Goal: Information Seeking & Learning: Learn about a topic

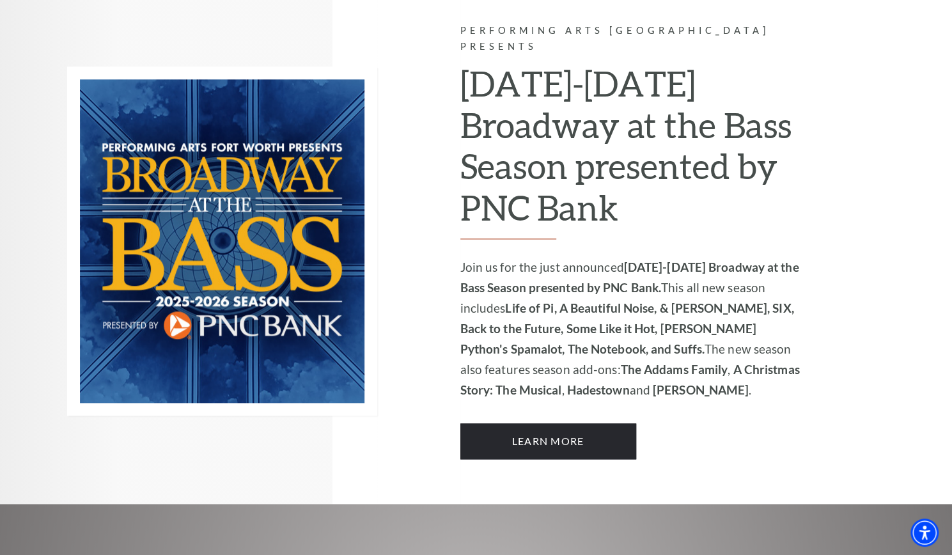
scroll to position [1157, 0]
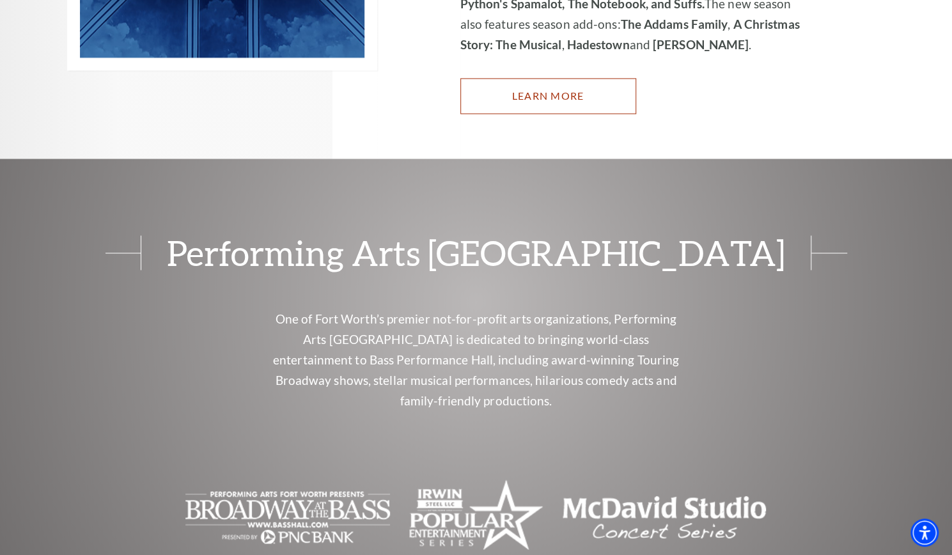
click at [591, 79] on link "Learn More" at bounding box center [548, 96] width 176 height 36
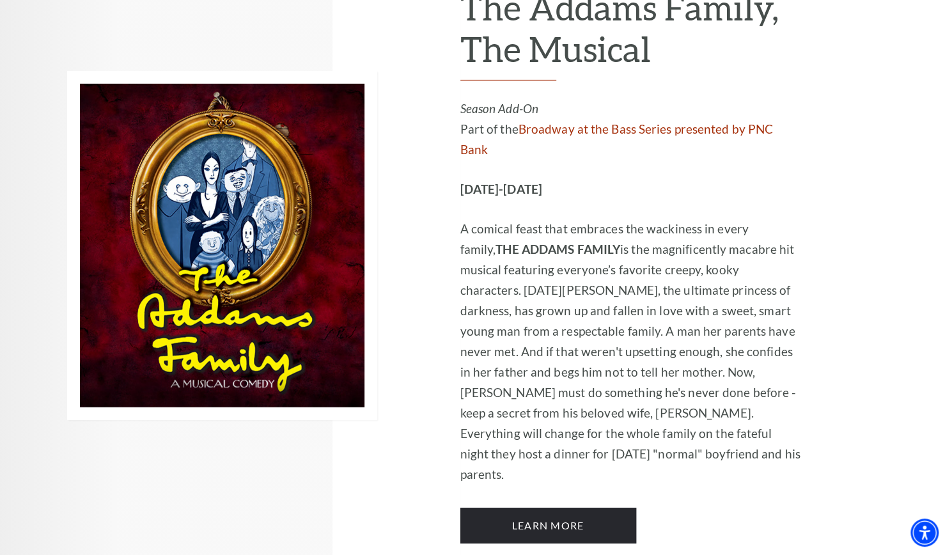
scroll to position [2614, 0]
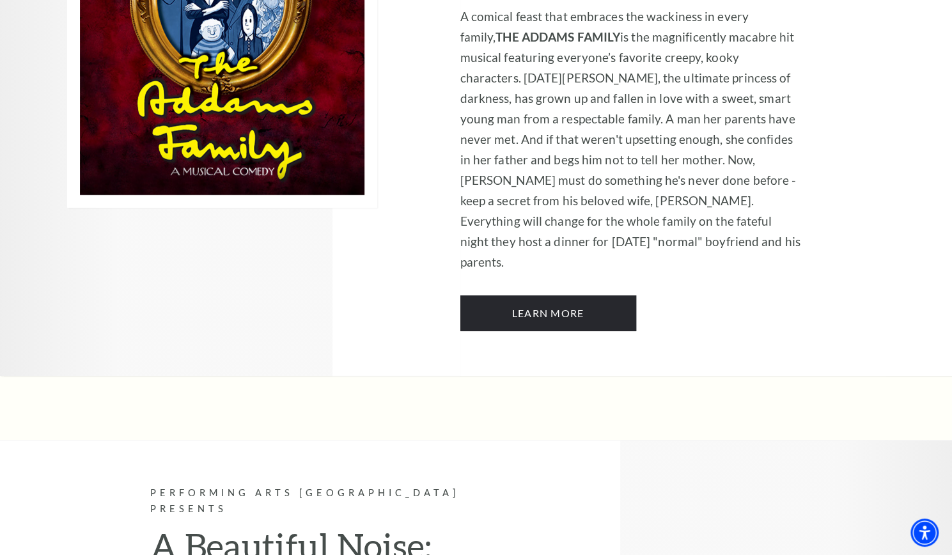
drag, startPoint x: 961, startPoint y: 27, endPoint x: 908, endPoint y: 164, distance: 146.7
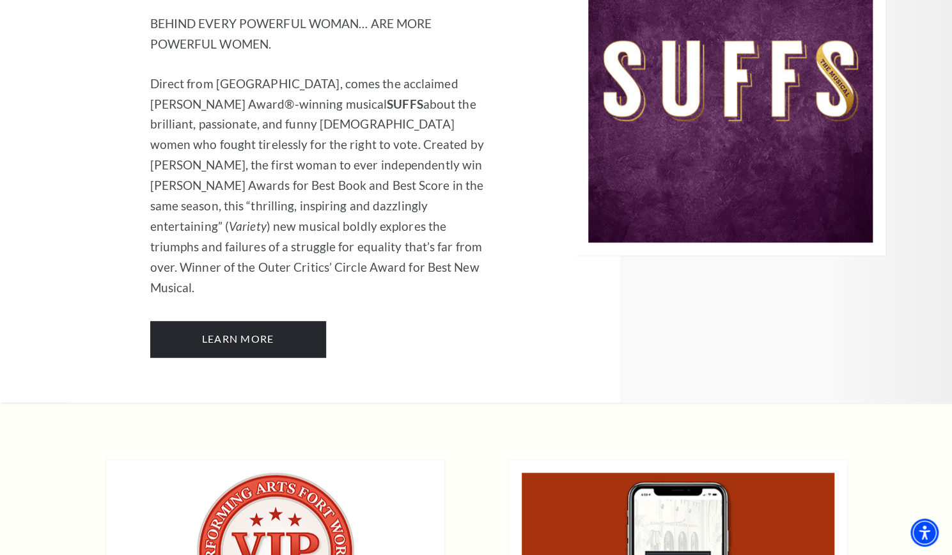
scroll to position [9305, 0]
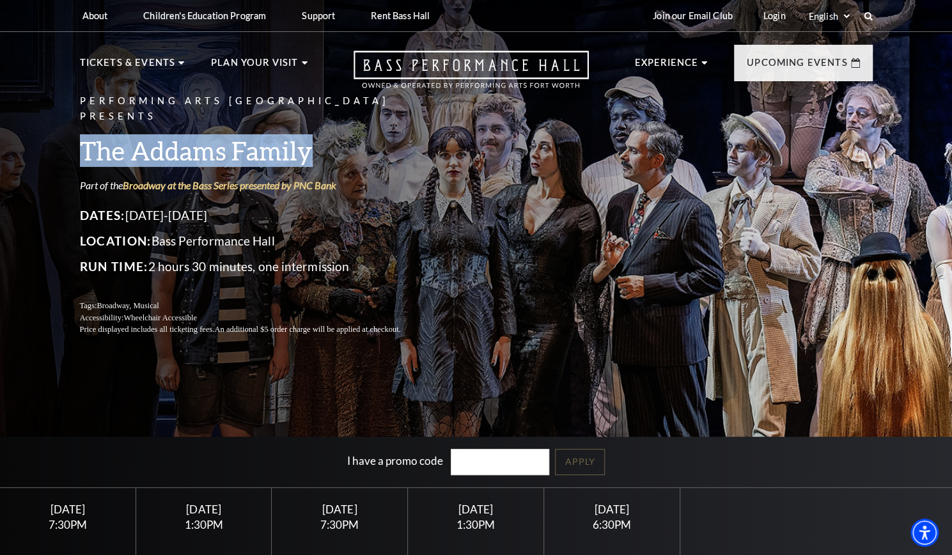
drag, startPoint x: 322, startPoint y: 149, endPoint x: 82, endPoint y: 145, distance: 240.4
click at [82, 145] on h3 "The Addams Family" at bounding box center [256, 150] width 352 height 33
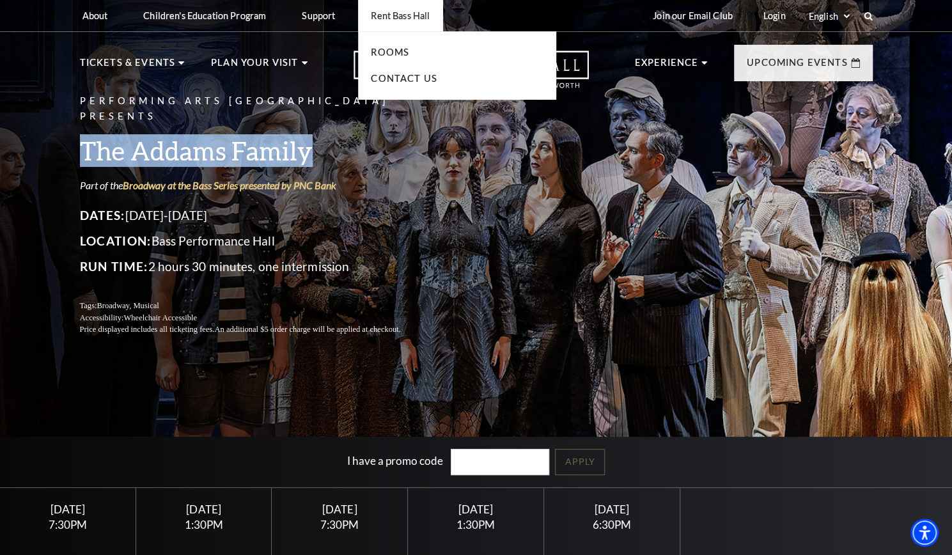
copy h3 "The Addams Family"
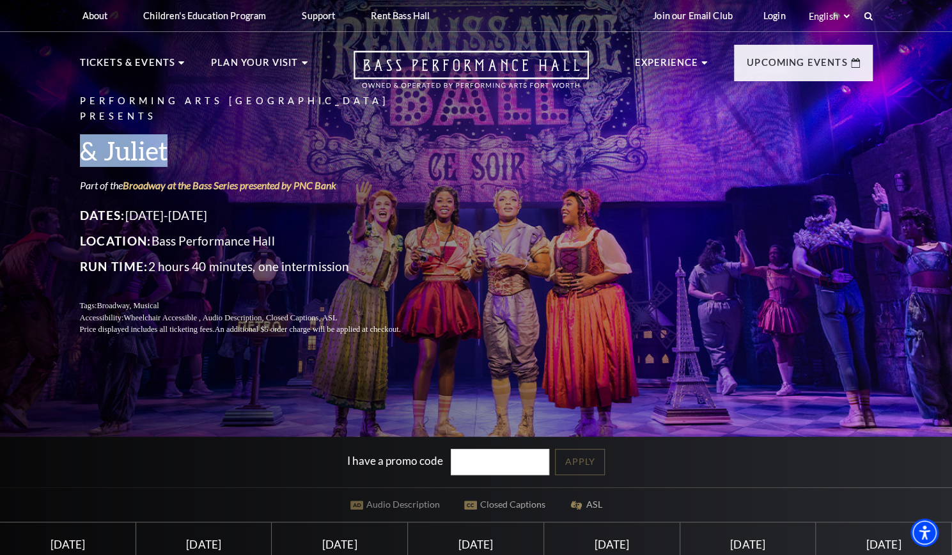
drag, startPoint x: 189, startPoint y: 144, endPoint x: 78, endPoint y: 143, distance: 110.6
click at [78, 143] on div "Performing Arts Fort Worth Presents & Juliet Part of the Broadway at the Bass S…" at bounding box center [476, 215] width 818 height 268
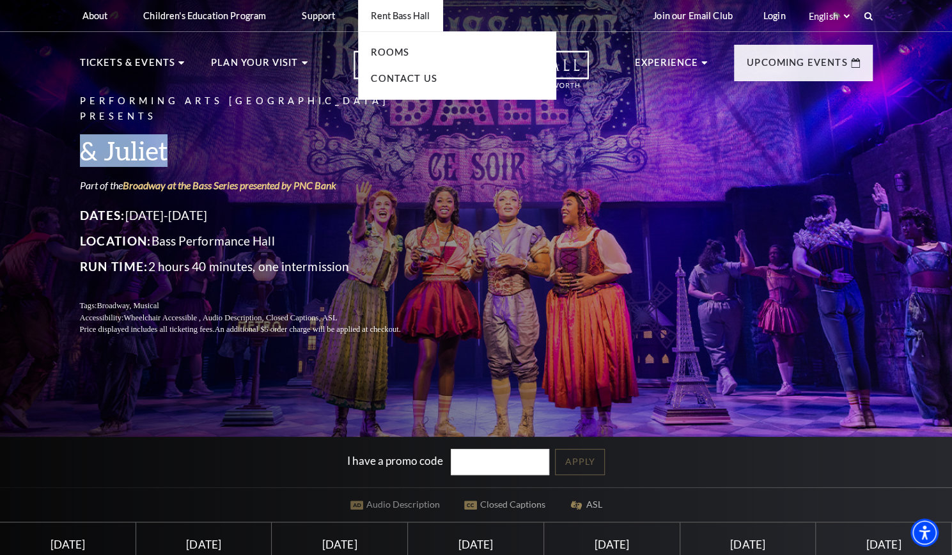
copy h3 "& Juliet"
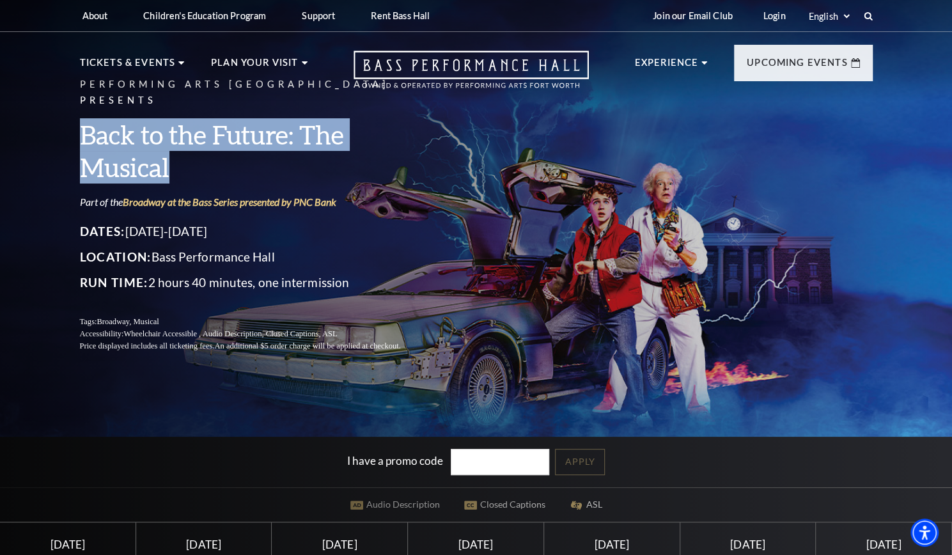
drag, startPoint x: 195, startPoint y: 146, endPoint x: 81, endPoint y: 126, distance: 115.6
click at [81, 126] on h3 "Back to the Future: The Musical" at bounding box center [256, 150] width 352 height 65
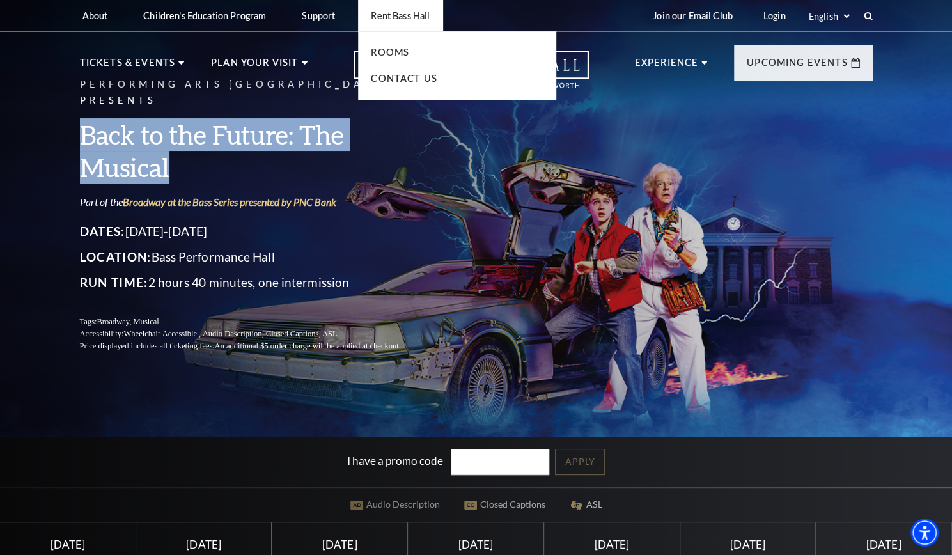
copy h3 "Back to the Future: The Musical"
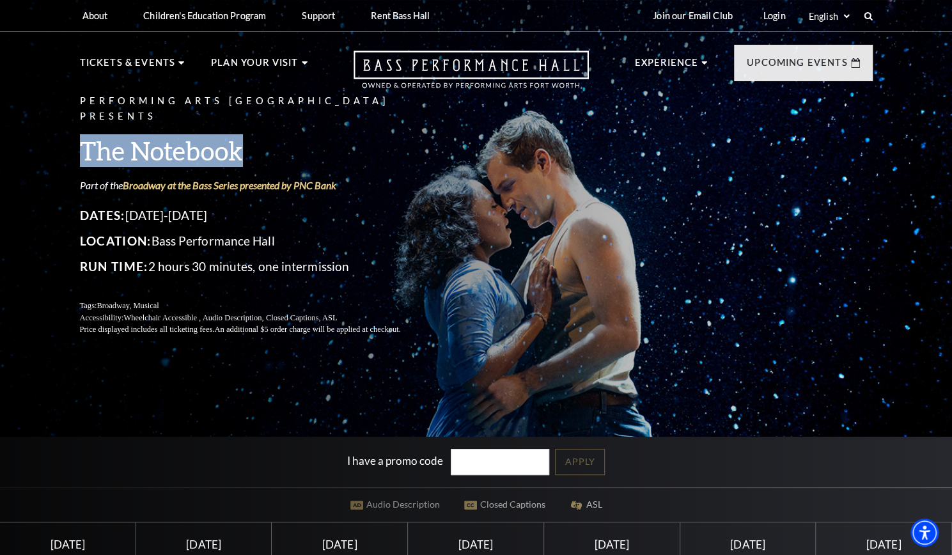
drag, startPoint x: 254, startPoint y: 151, endPoint x: 75, endPoint y: 130, distance: 180.8
click at [75, 130] on div "Performing Arts Fort Worth Presents The Notebook Part of the Broadway at the Ba…" at bounding box center [476, 215] width 818 height 268
copy h3 "The Notebook"
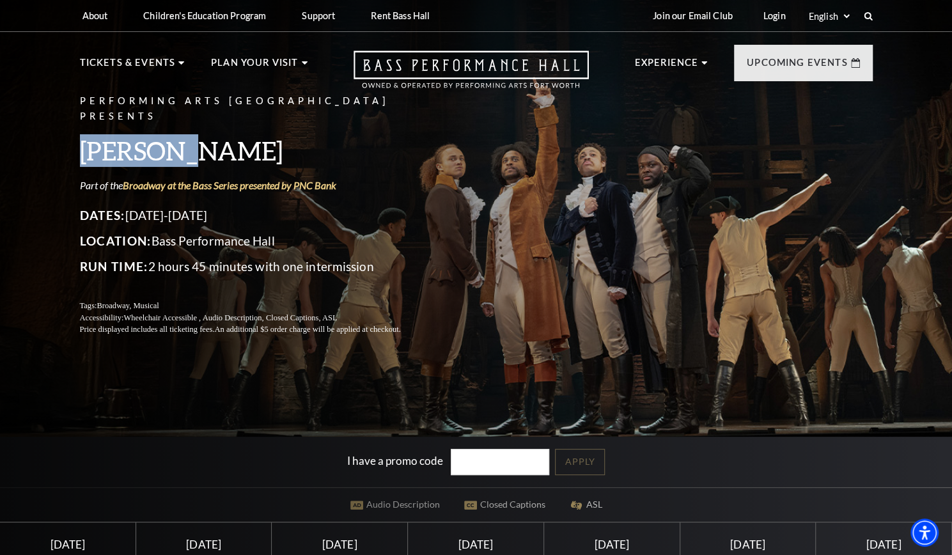
drag, startPoint x: 222, startPoint y: 145, endPoint x: 66, endPoint y: 130, distance: 156.7
click at [67, 130] on div "Performing Arts [GEOGRAPHIC_DATA] Presents [PERSON_NAME] Part of the Broadway a…" at bounding box center [476, 215] width 818 height 268
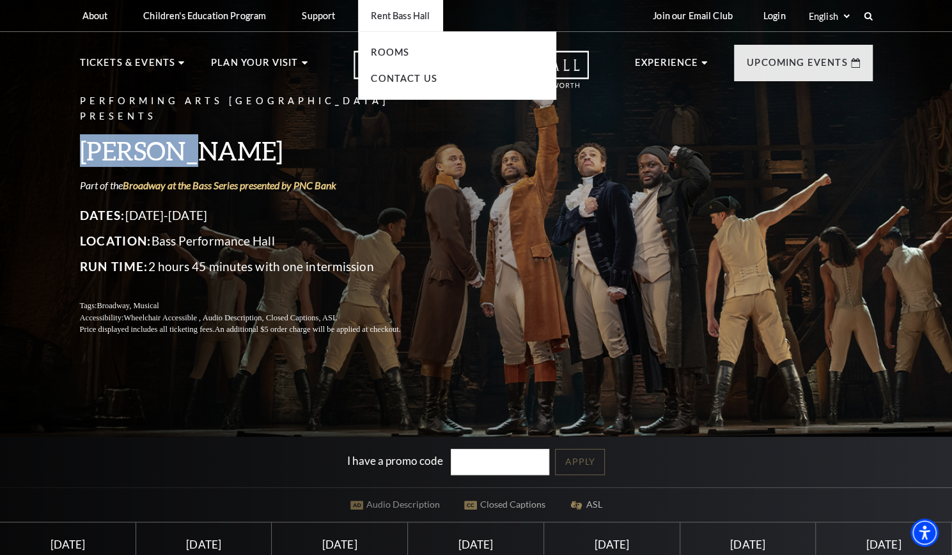
copy h3 "[PERSON_NAME]"
